Goal: Find specific page/section

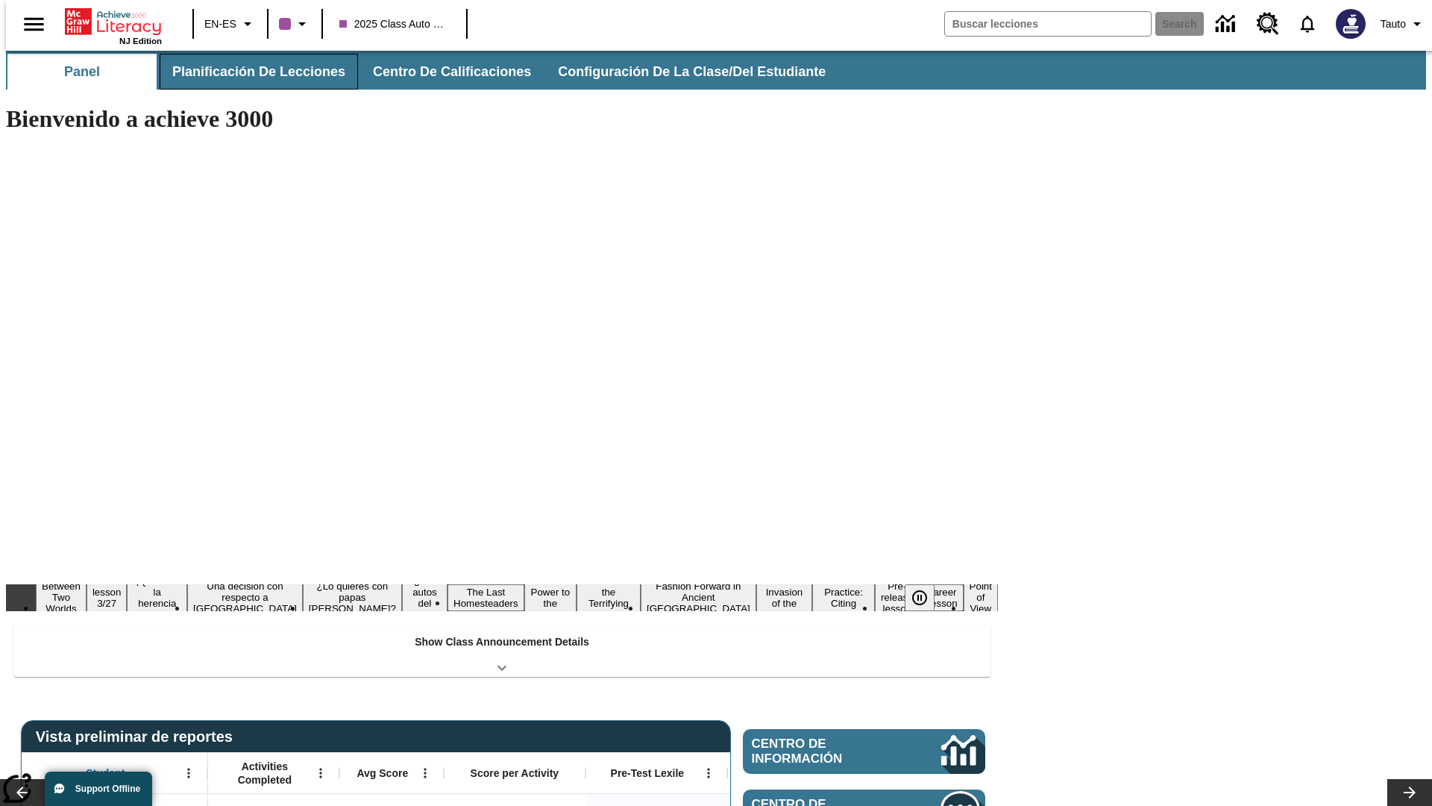
click at [250, 72] on button "Planificación de lecciones" at bounding box center [259, 72] width 198 height 36
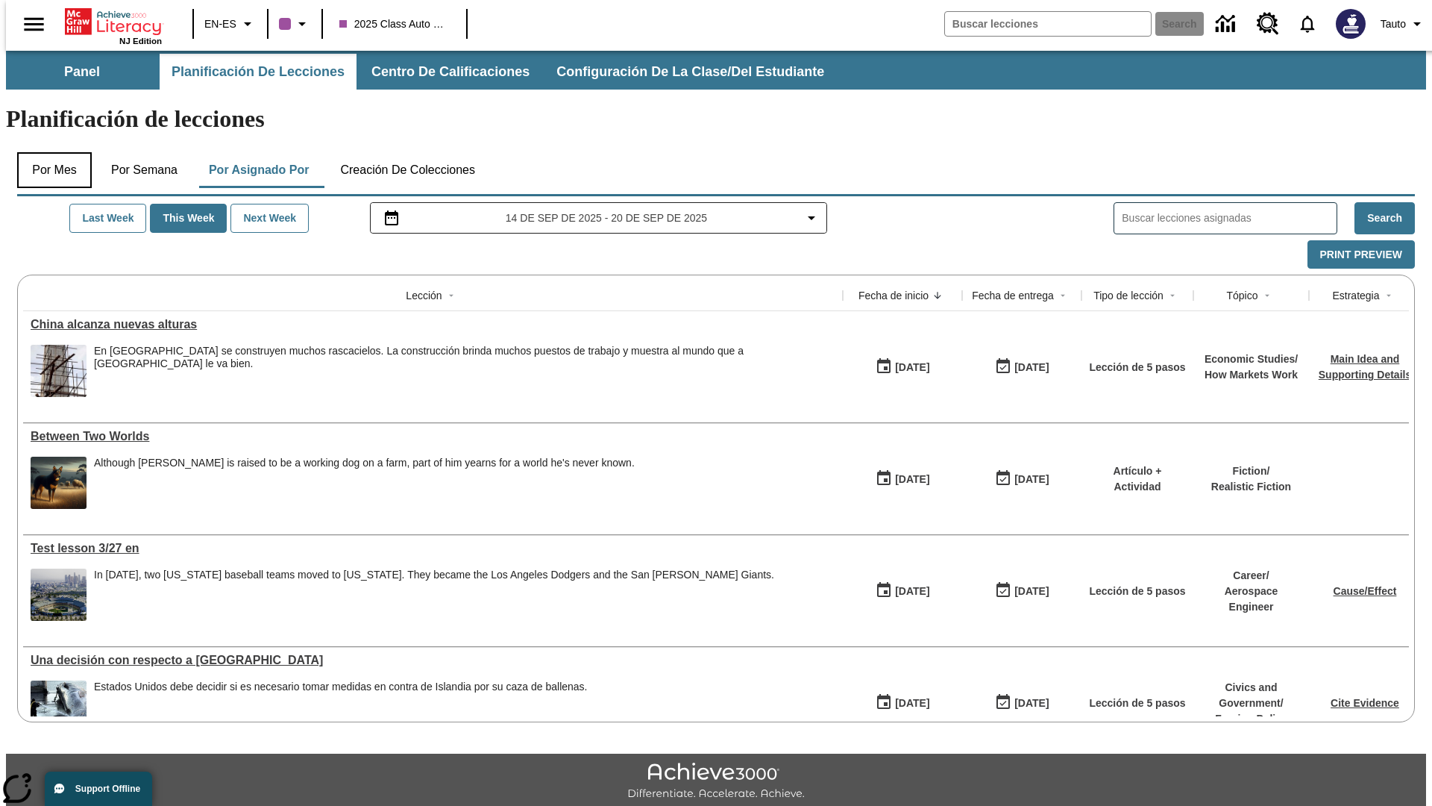
click at [48, 152] on button "Por mes" at bounding box center [54, 170] width 75 height 36
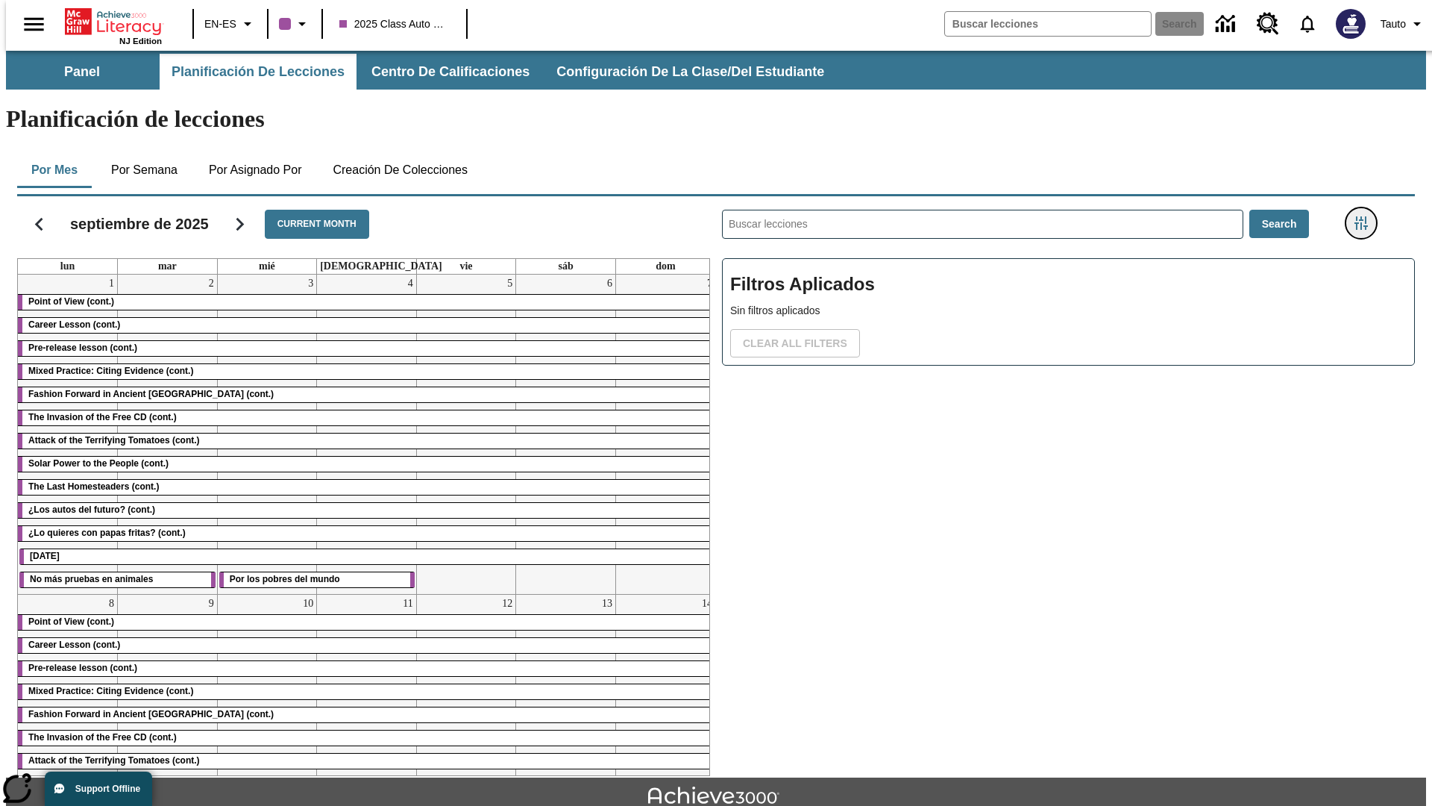
click at [1366, 216] on icon "Menú lateral de filtros" at bounding box center [1361, 222] width 13 height 13
